Goal: Obtain resource: Obtain resource

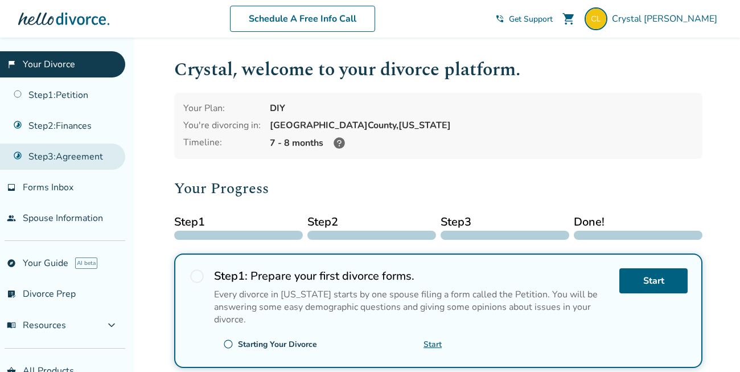
click at [67, 153] on link "Step 3 : Agreement" at bounding box center [62, 157] width 125 height 26
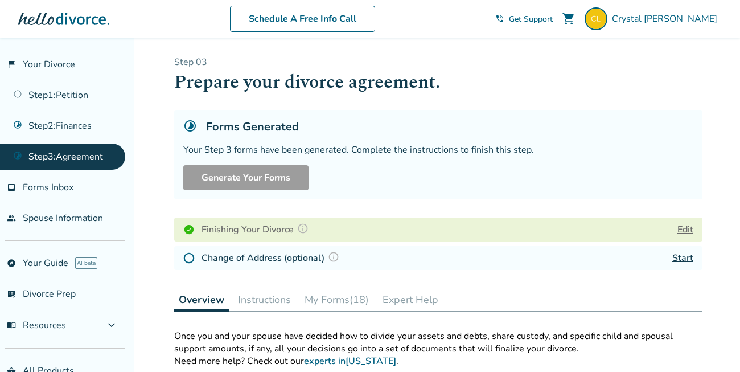
scroll to position [208, 0]
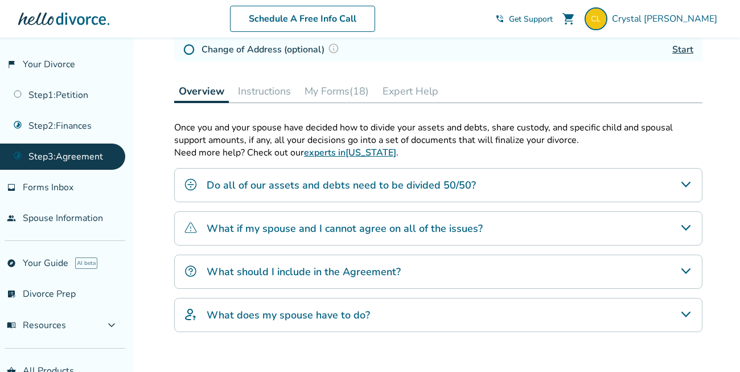
click at [338, 93] on button "My Forms (18)" at bounding box center [336, 91] width 73 height 23
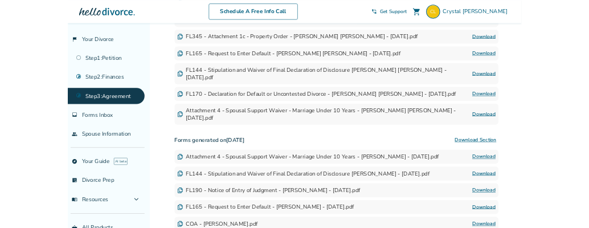
scroll to position [612, 0]
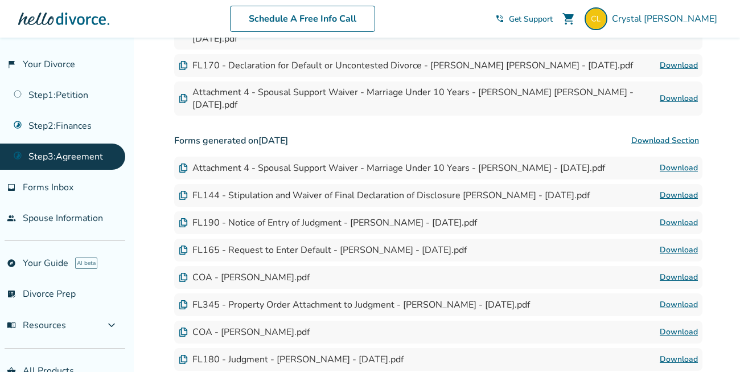
click at [674, 271] on link "Download" at bounding box center [679, 278] width 38 height 14
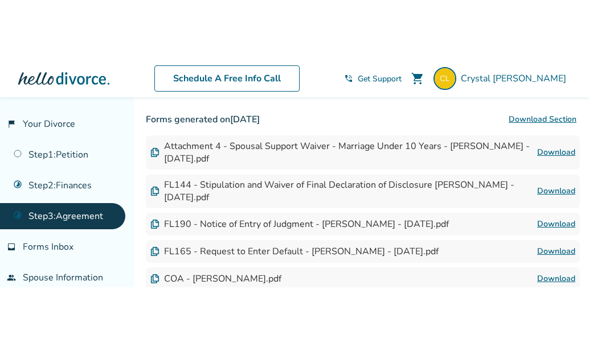
scroll to position [743, 0]
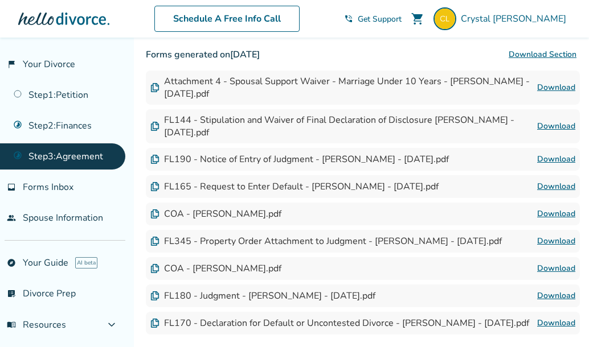
click at [552, 262] on link "Download" at bounding box center [556, 269] width 38 height 14
click at [564, 207] on link "Download" at bounding box center [556, 214] width 38 height 14
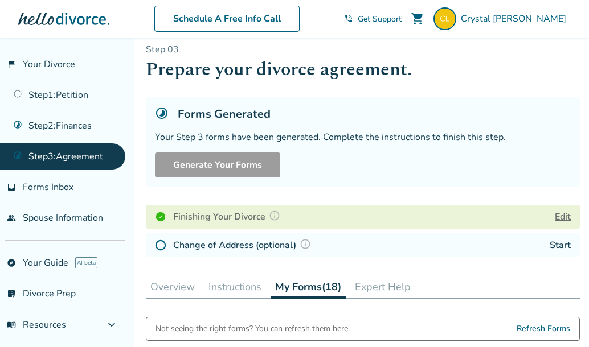
scroll to position [0, 0]
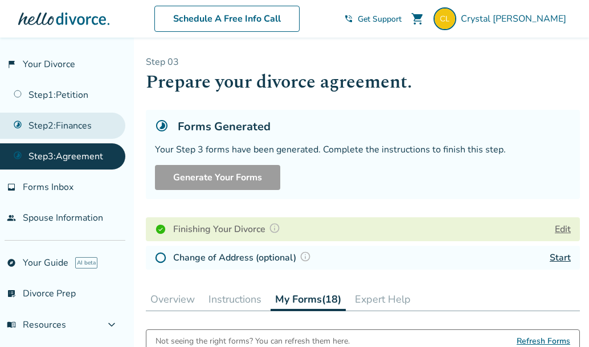
click at [80, 118] on link "Step 2 : Finances" at bounding box center [62, 126] width 125 height 26
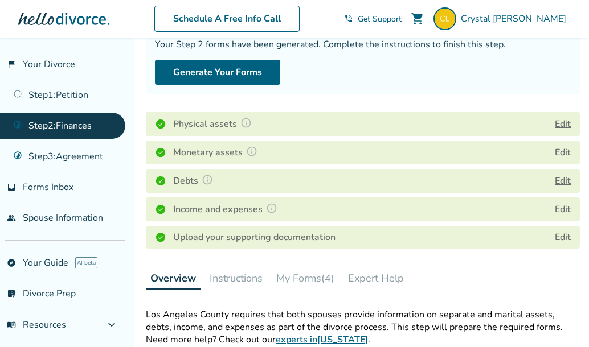
scroll to position [244, 0]
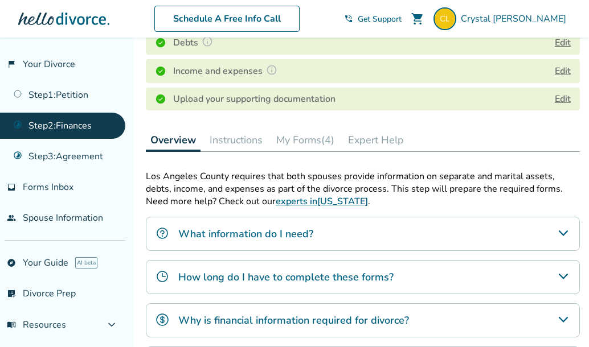
click at [293, 145] on button "My Forms (4)" at bounding box center [305, 140] width 67 height 23
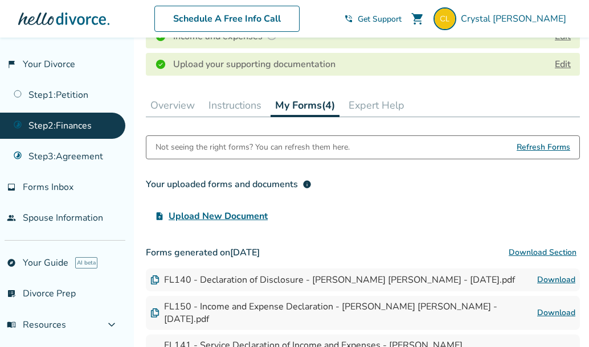
scroll to position [255, 0]
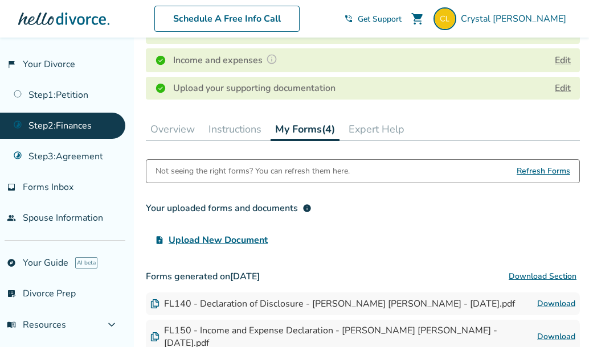
click at [242, 127] on button "Instructions" at bounding box center [235, 129] width 62 height 23
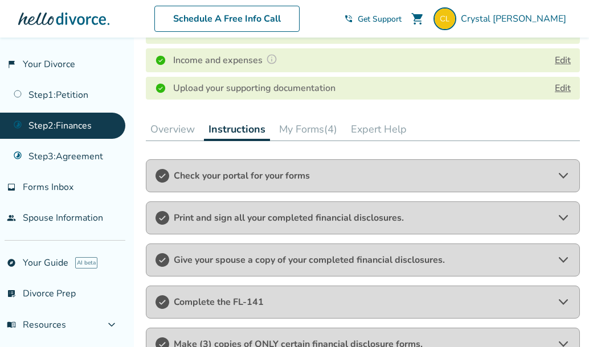
click at [334, 216] on span "Print and sign all your completed financial disclosures." at bounding box center [363, 218] width 378 height 13
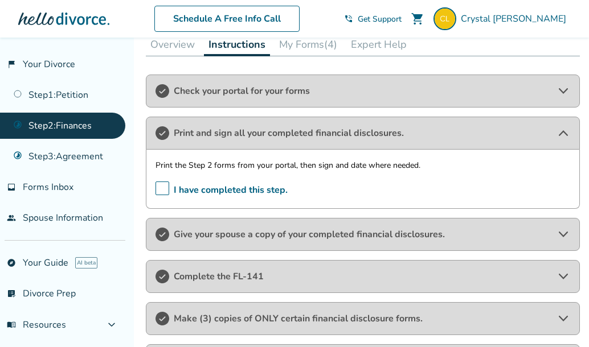
scroll to position [367, 0]
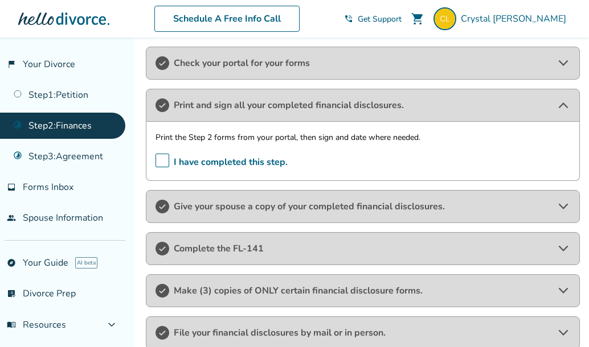
click at [324, 239] on div "Complete the FL-141" at bounding box center [363, 248] width 434 height 33
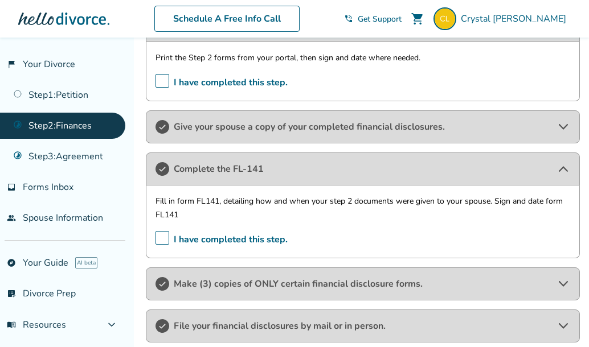
scroll to position [475, 0]
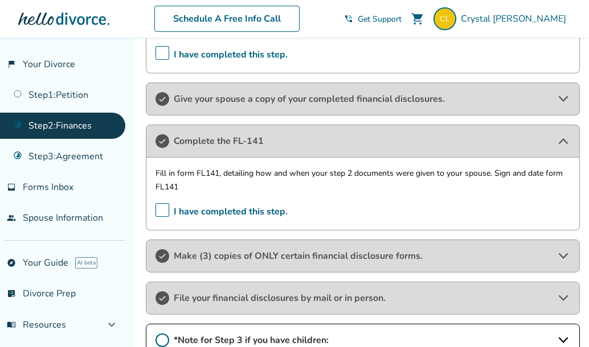
click at [319, 268] on div "Make (3) copies of ONLY certain financial disclosure forms." at bounding box center [363, 256] width 434 height 33
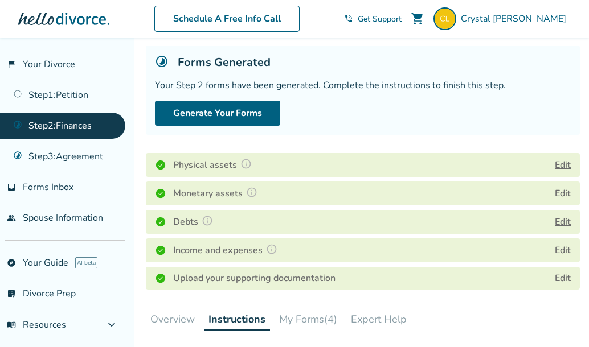
scroll to position [169, 0]
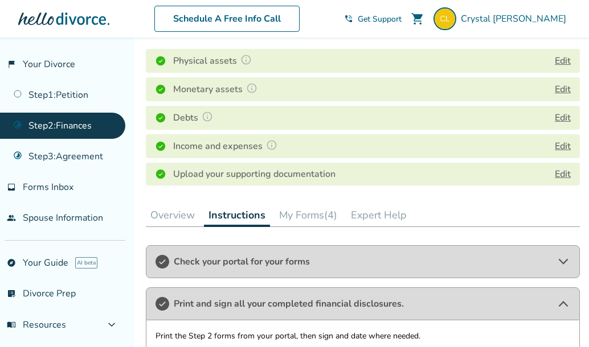
click at [297, 214] on button "My Forms (4)" at bounding box center [308, 215] width 67 height 23
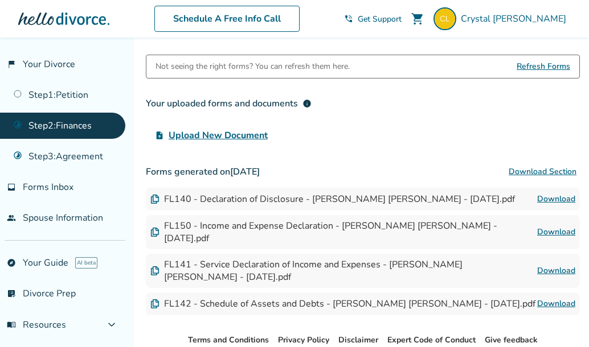
scroll to position [388, 0]
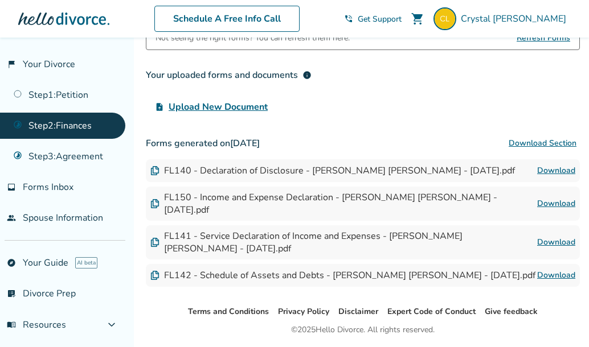
click at [555, 200] on link "Download" at bounding box center [556, 204] width 38 height 14
click at [555, 236] on link "Download" at bounding box center [556, 243] width 38 height 14
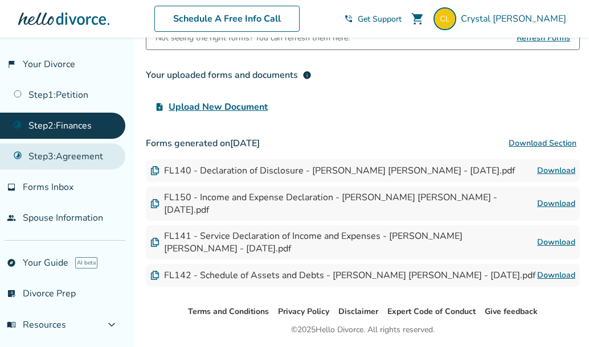
click at [75, 149] on link "Step 3 : Agreement" at bounding box center [62, 157] width 125 height 26
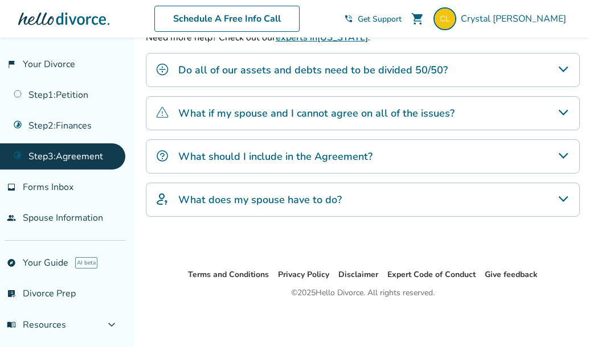
scroll to position [68, 0]
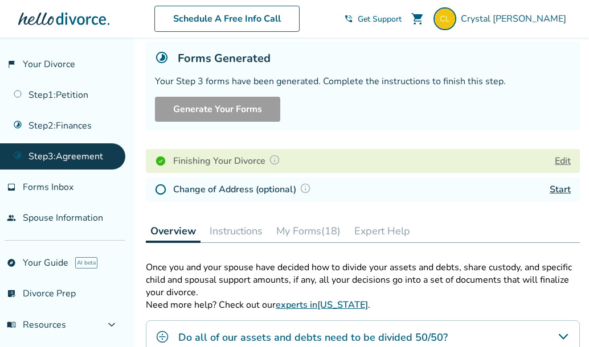
click at [302, 227] on button "My Forms (18)" at bounding box center [308, 231] width 73 height 23
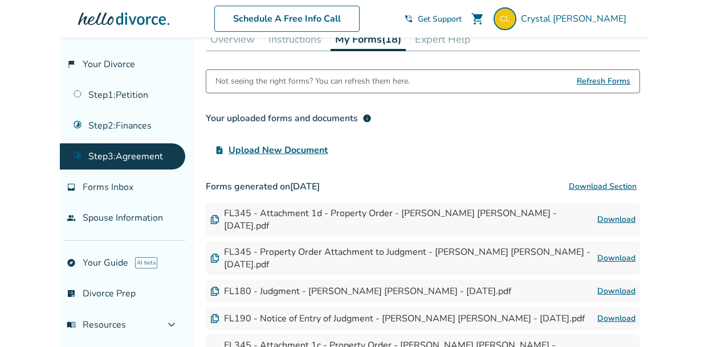
scroll to position [304, 0]
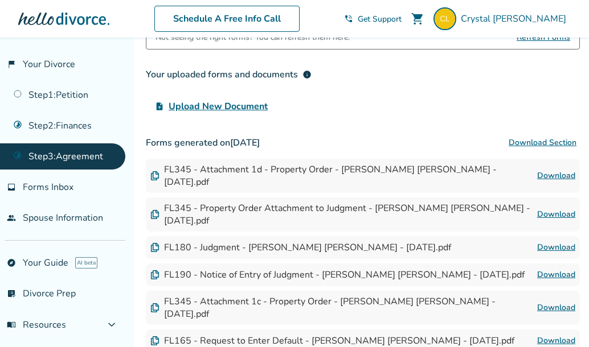
click at [550, 169] on link "Download" at bounding box center [556, 176] width 38 height 14
click at [541, 208] on link "Download" at bounding box center [556, 215] width 38 height 14
click at [558, 169] on link "Download" at bounding box center [556, 176] width 38 height 14
click at [550, 208] on link "Download" at bounding box center [556, 215] width 38 height 14
click at [549, 169] on link "Download" at bounding box center [556, 176] width 38 height 14
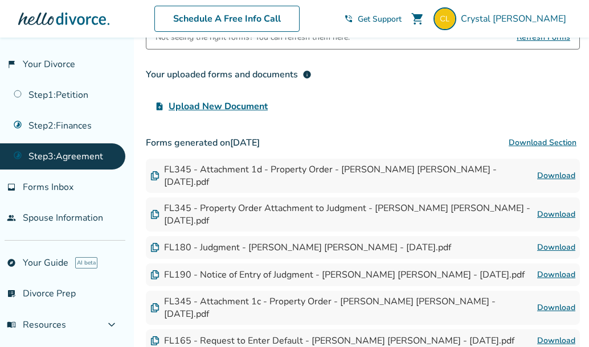
click at [556, 301] on link "Download" at bounding box center [556, 308] width 38 height 14
click at [304, 97] on div "upload_file Upload New Document" at bounding box center [363, 106] width 434 height 23
click at [559, 170] on link "Download" at bounding box center [556, 176] width 38 height 14
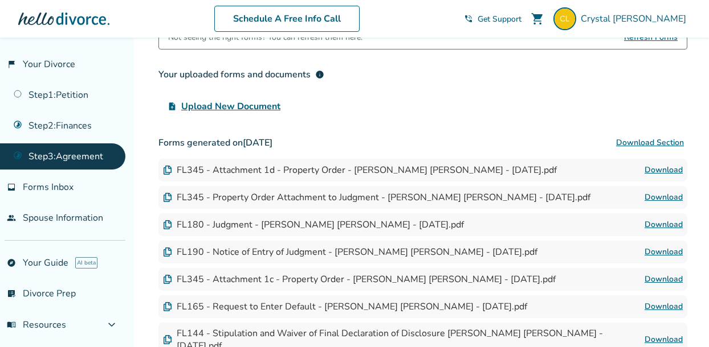
click at [665, 223] on link "Download" at bounding box center [663, 225] width 38 height 14
click at [668, 255] on link "Download" at bounding box center [663, 253] width 38 height 14
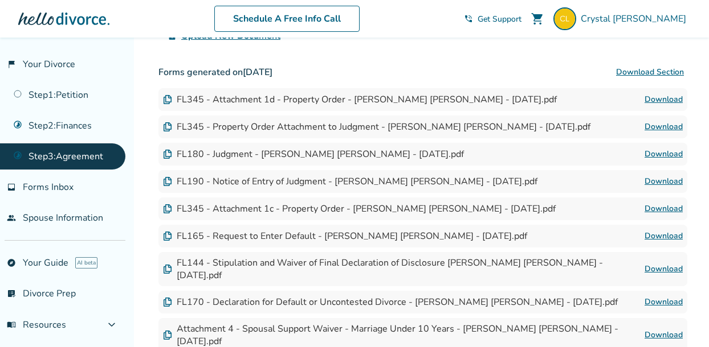
scroll to position [377, 0]
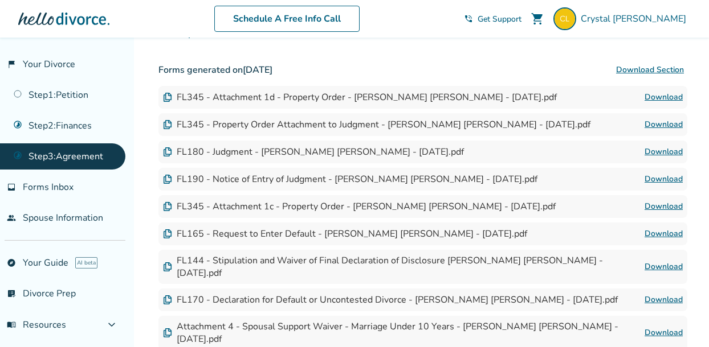
click at [654, 232] on link "Download" at bounding box center [663, 234] width 38 height 14
click at [109, 122] on link "Step 2 : Finances" at bounding box center [62, 126] width 125 height 26
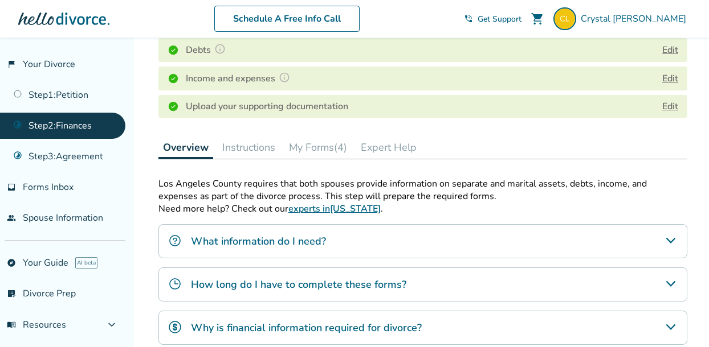
scroll to position [255, 0]
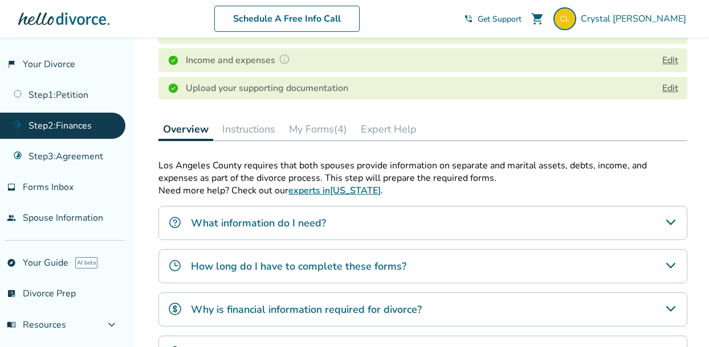
click at [314, 133] on button "My Forms (4)" at bounding box center [317, 129] width 67 height 23
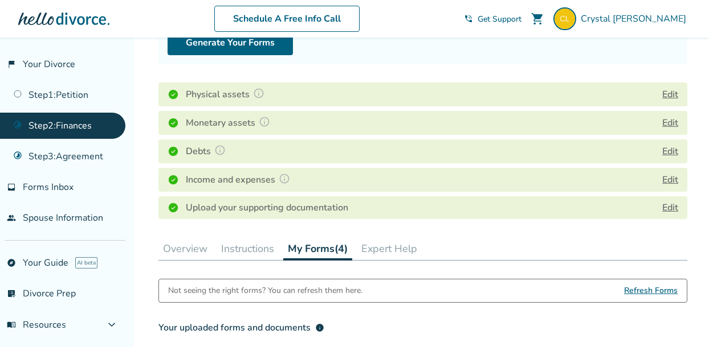
scroll to position [108, 0]
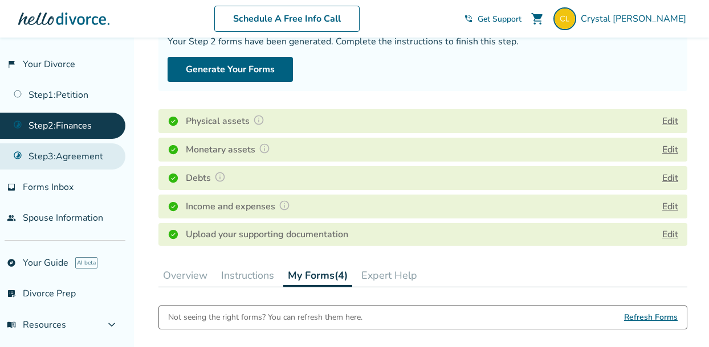
click at [119, 159] on link "Step 3 : Agreement" at bounding box center [62, 157] width 125 height 26
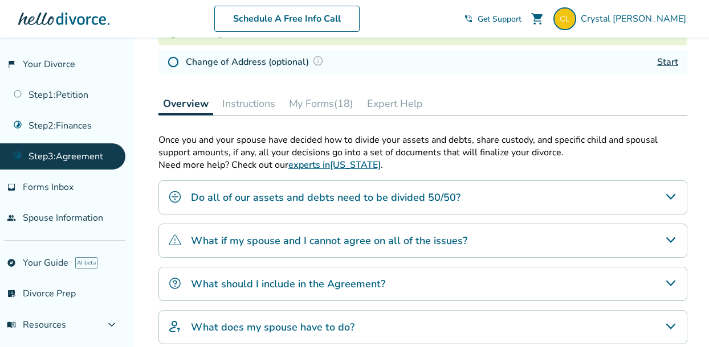
scroll to position [184, 0]
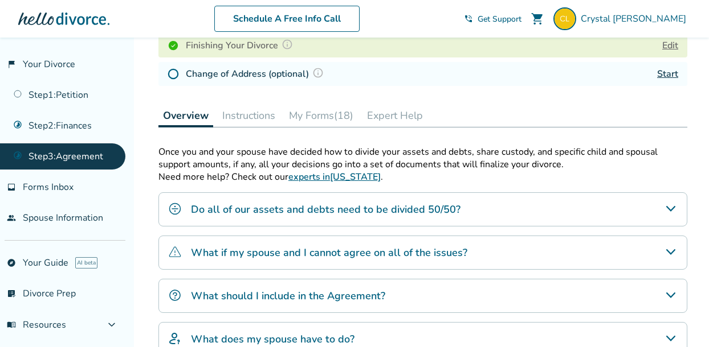
click at [334, 135] on div "Step 0 3 Prepare your divorce agreement. Forms Generated Your Step 3 forms have…" at bounding box center [422, 137] width 529 height 530
click at [326, 116] on button "My Forms (18)" at bounding box center [320, 115] width 73 height 23
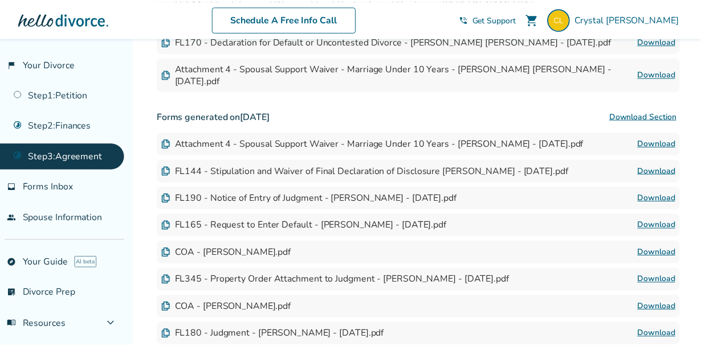
scroll to position [692, 0]
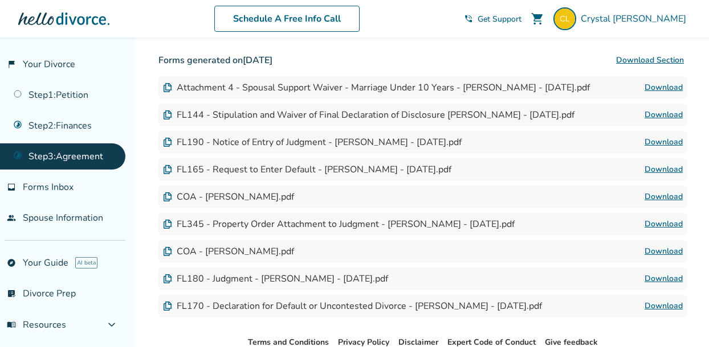
click at [650, 163] on link "Download" at bounding box center [663, 170] width 38 height 14
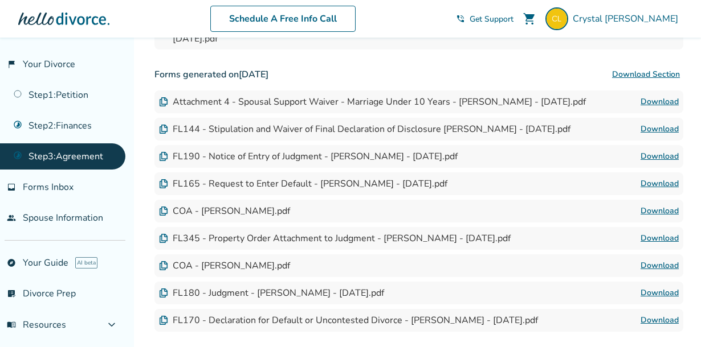
scroll to position [676, 0]
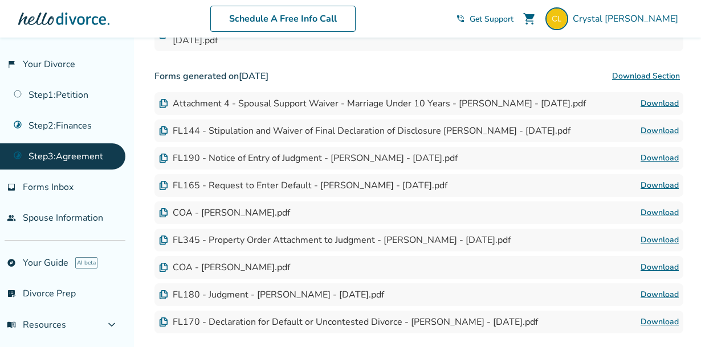
click at [653, 206] on link "Download" at bounding box center [659, 213] width 38 height 14
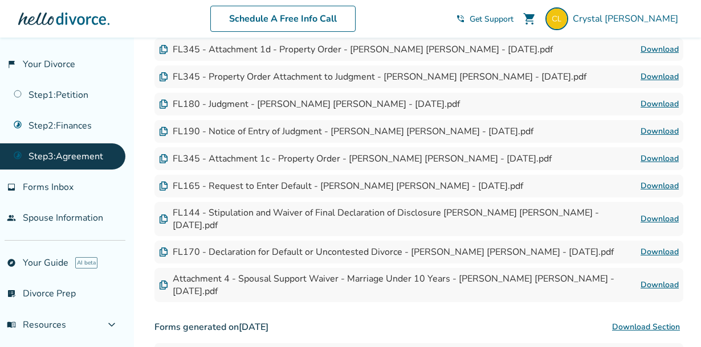
scroll to position [432, 0]
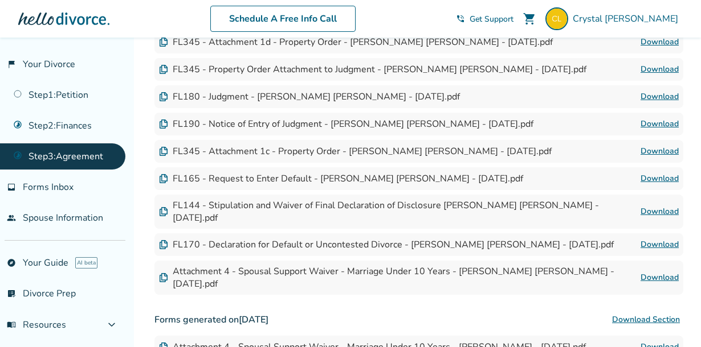
click at [656, 205] on link "Download" at bounding box center [659, 212] width 38 height 14
click at [651, 238] on link "Download" at bounding box center [659, 245] width 38 height 14
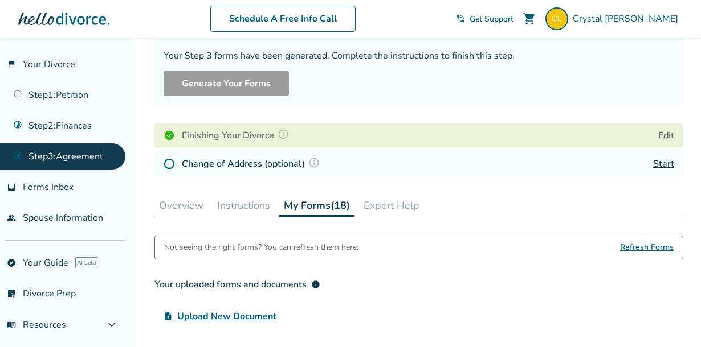
scroll to position [80, 0]
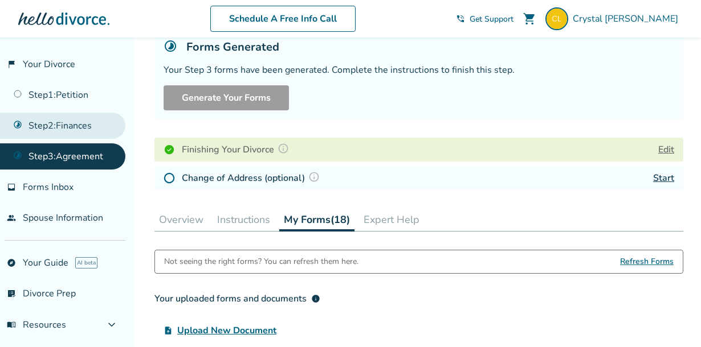
click at [88, 130] on link "Step 2 : Finances" at bounding box center [62, 126] width 125 height 26
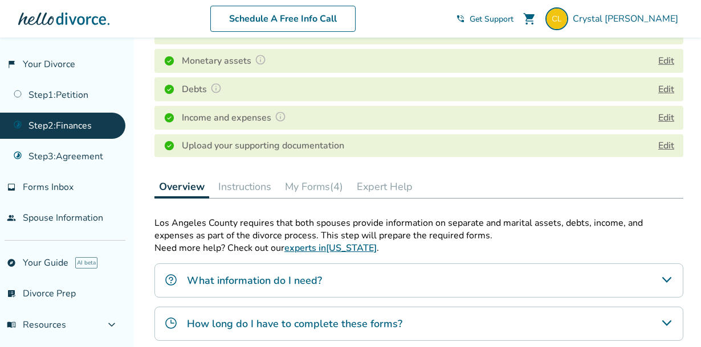
scroll to position [211, 0]
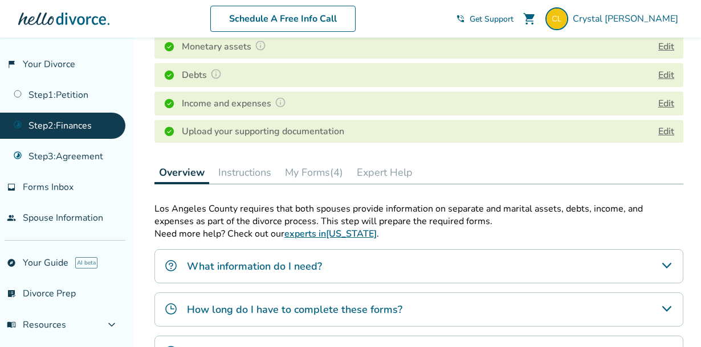
click at [312, 159] on div "Step 0 2 Share your financial information. Forms Generated Your Step 2 forms ha…" at bounding box center [418, 154] width 529 height 621
click at [314, 173] on button "My Forms (4)" at bounding box center [313, 172] width 67 height 23
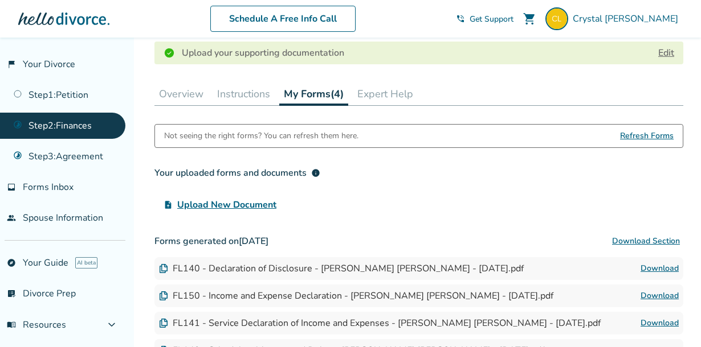
scroll to position [388, 0]
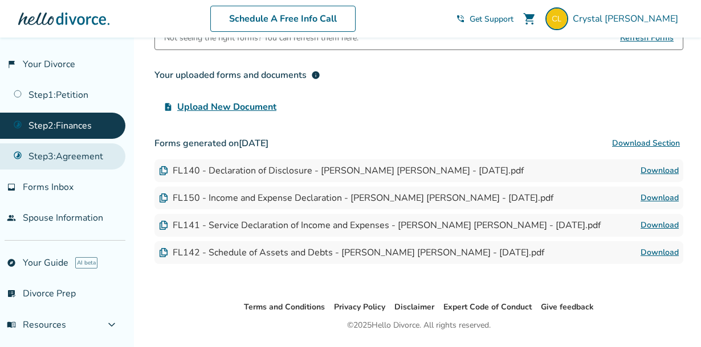
click at [108, 157] on link "Step 3 : Agreement" at bounding box center [62, 157] width 125 height 26
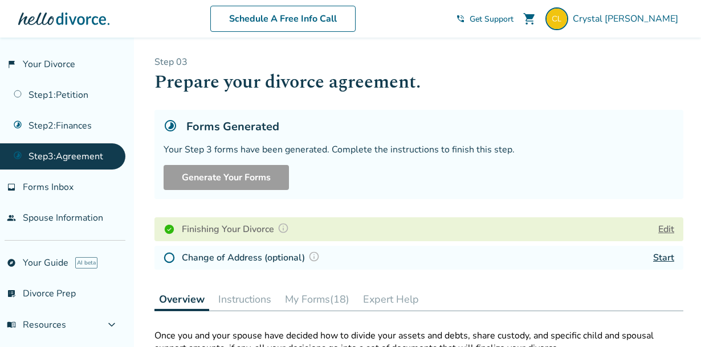
scroll to position [106, 0]
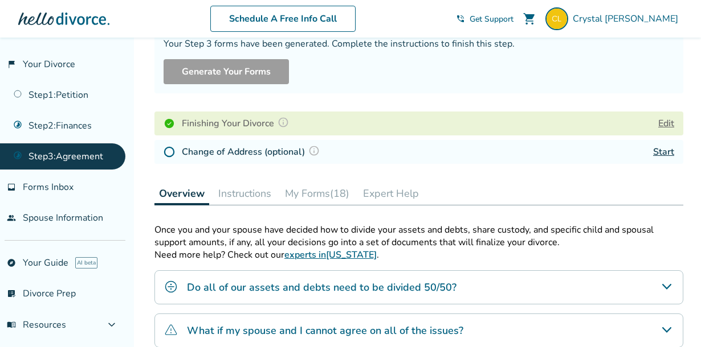
click at [322, 193] on button "My Forms (18)" at bounding box center [316, 193] width 73 height 23
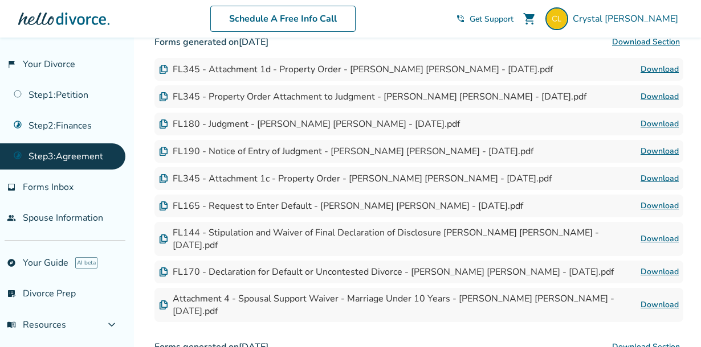
scroll to position [414, 0]
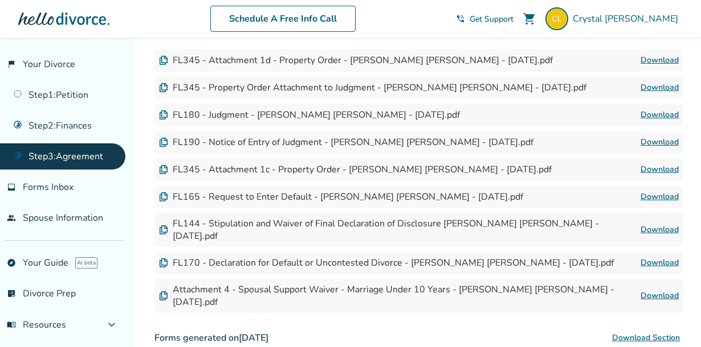
click at [657, 289] on link "Download" at bounding box center [659, 296] width 38 height 14
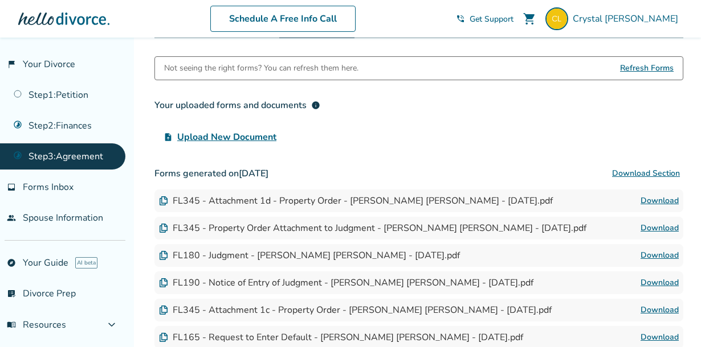
scroll to position [256, 0]
